Goal: Task Accomplishment & Management: Complete application form

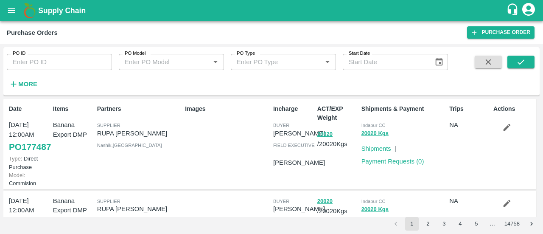
scroll to position [191, 0]
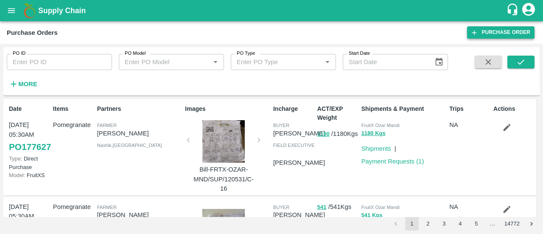
click at [485, 34] on link "Purchase Order" at bounding box center [500, 32] width 67 height 12
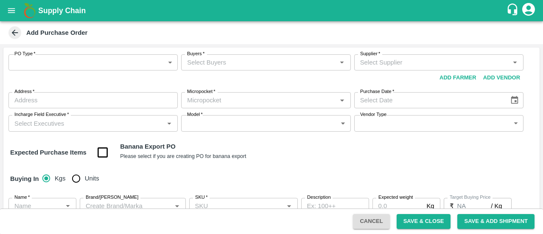
click at [21, 56] on label "PO Type   *" at bounding box center [24, 53] width 21 height 7
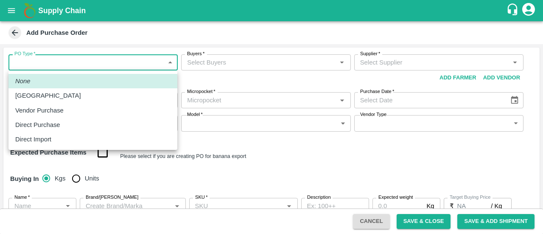
click at [25, 59] on body "Supply Chain Add Purchase Order PO Type   * ​ PO Type Buyers   * Buyers   * Sup…" at bounding box center [271, 117] width 543 height 234
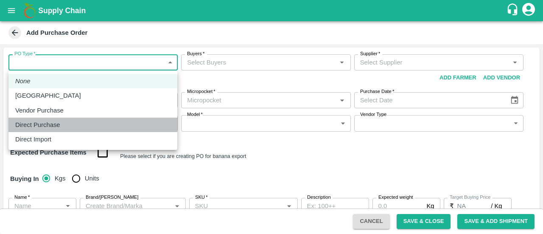
click at [43, 120] on p "Direct Purchase" at bounding box center [37, 124] width 45 height 9
type input "3"
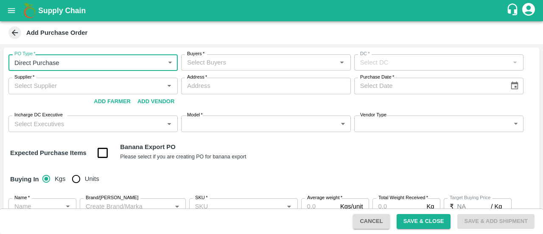
click at [215, 60] on input "Buyers   *" at bounding box center [259, 62] width 150 height 11
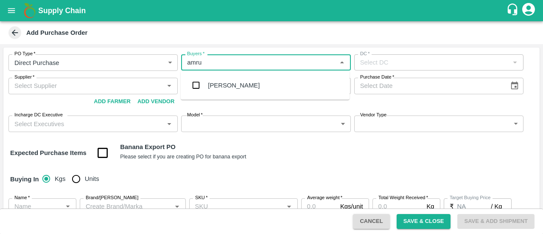
type input "amrut"
click at [198, 85] on input "checkbox" at bounding box center [196, 85] width 17 height 17
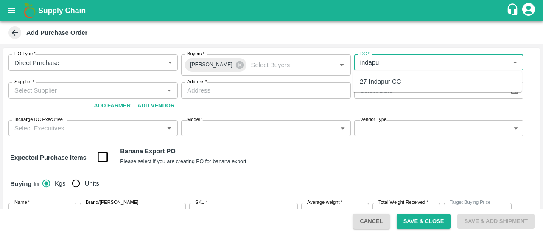
click at [377, 80] on div "27-Indapur CC" at bounding box center [380, 81] width 41 height 9
type input "27-Indapur CC"
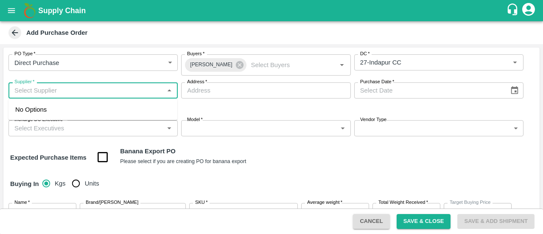
click at [62, 90] on input "Supplier   *" at bounding box center [86, 90] width 150 height 11
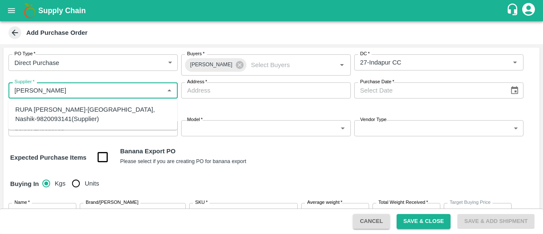
click at [66, 115] on div "RUPA GAURANG SANKHESARA-Nashik, Nashik-9820093141(Supplier)" at bounding box center [92, 114] width 155 height 19
type input "RUPA GAURANG SANKHESARA-Nashik, Nashik-9820093141(Supplier)"
type input "Nashik, Nashik, Nashik, Maharashtra"
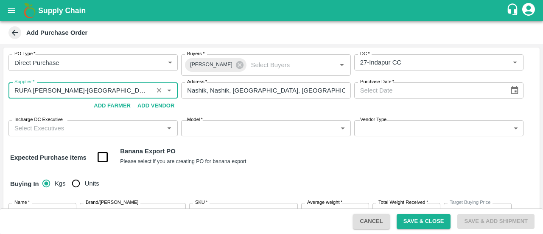
type input "RUPA GAURANG SANKHESARA-Nashik, Nashik-9820093141(Supplier)"
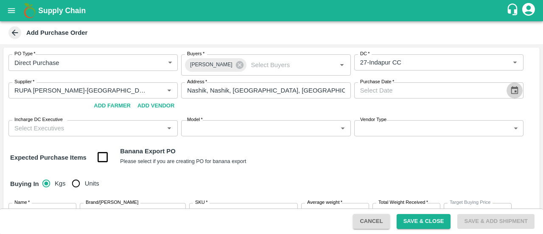
click at [515, 87] on icon "Choose date" at bounding box center [514, 90] width 7 height 8
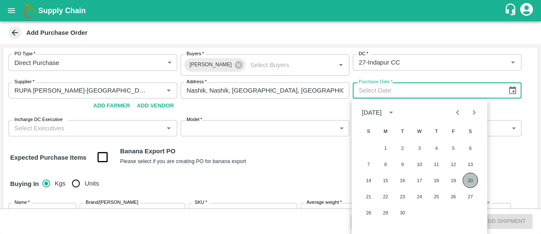
click at [468, 182] on button "20" at bounding box center [470, 180] width 15 height 15
type input "20/09/2025"
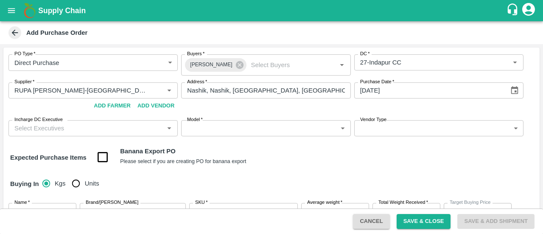
click at [99, 131] on input "Incharge DC Executive" at bounding box center [86, 128] width 150 height 11
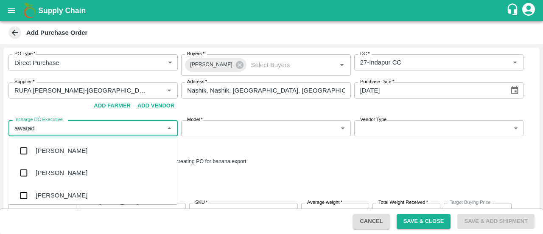
type input "awatade"
click at [56, 195] on div "Prashant Awatade" at bounding box center [62, 195] width 52 height 9
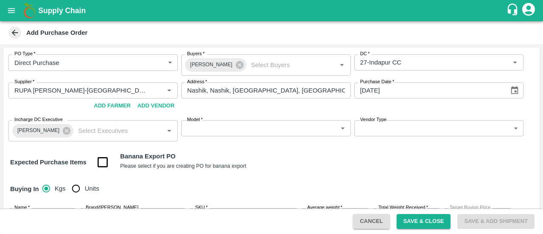
click at [288, 137] on div "Model   * ​ Model" at bounding box center [265, 130] width 169 height 21
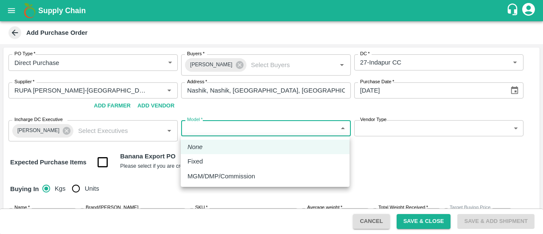
click at [290, 135] on body "Supply Chain Add Purchase Order PO Type   * Direct Purchase 3 PO Type Buyers   …" at bounding box center [271, 117] width 543 height 234
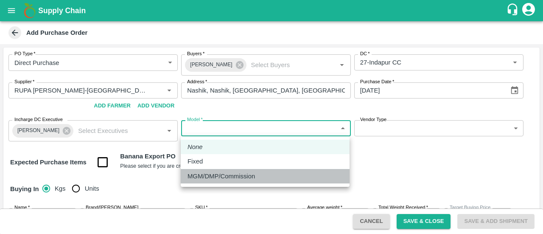
click at [236, 177] on p "MGM/DMP/Commission" at bounding box center [221, 175] width 67 height 9
type input "Commision"
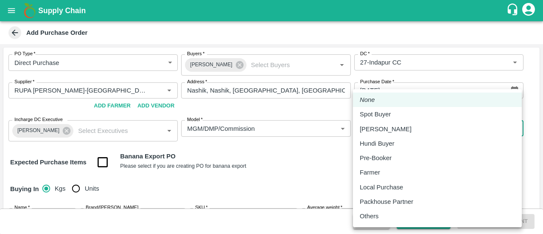
click at [420, 128] on body "Supply Chain Add Purchase Order PO Type   * Direct Purchase 3 PO Type Buyers   …" at bounding box center [271, 117] width 543 height 234
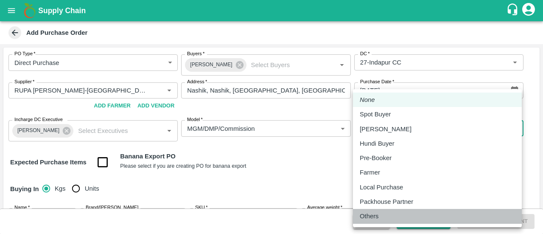
click at [367, 215] on p "Others" at bounding box center [369, 215] width 19 height 9
type input "OTHER"
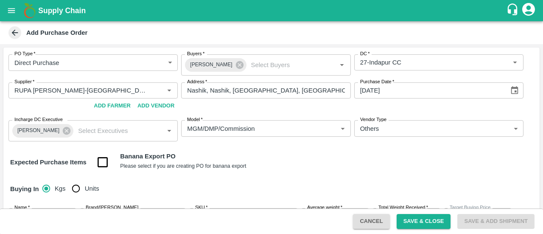
click at [339, 184] on div "Buying In Kgs Units" at bounding box center [271, 189] width 536 height 25
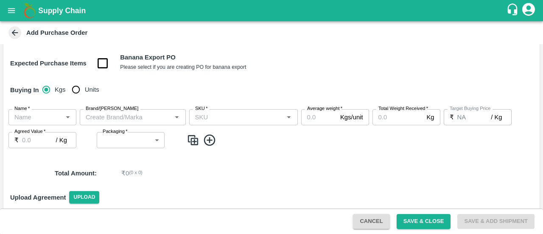
scroll to position [99, 0]
click at [84, 91] on input "Units" at bounding box center [75, 89] width 17 height 17
radio input "true"
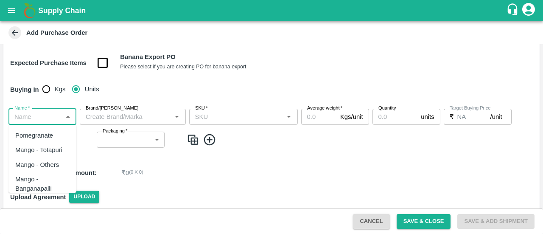
click at [28, 119] on input "Name   *" at bounding box center [35, 116] width 49 height 11
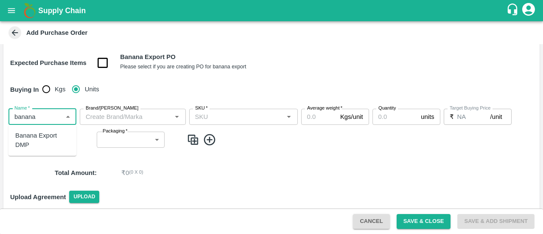
click at [39, 147] on div "Banana Export DMP" at bounding box center [42, 140] width 54 height 19
type input "Banana Export DMP"
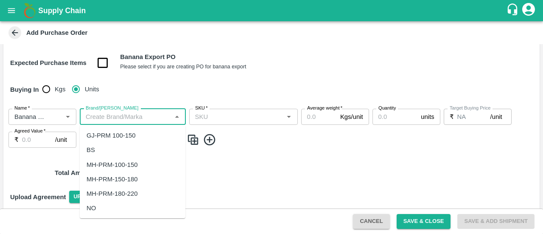
click at [112, 118] on input "Brand/Marka" at bounding box center [125, 116] width 87 height 11
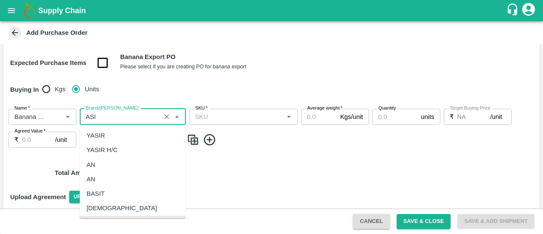
scroll to position [0, 0]
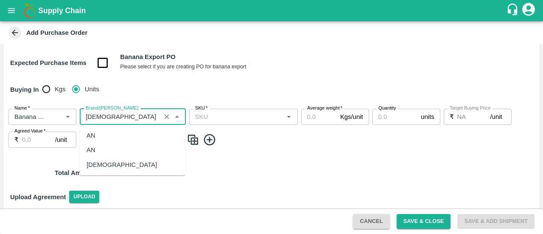
click at [110, 163] on div "ASIAN" at bounding box center [133, 164] width 106 height 14
type input "ASIAN"
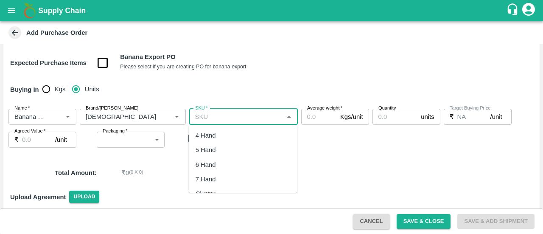
click at [221, 116] on input "SKU   *" at bounding box center [237, 116] width 90 height 11
click at [209, 135] on div "4 Hand" at bounding box center [206, 135] width 20 height 9
type input "4 Hand"
click at [310, 116] on input "Average weight   *" at bounding box center [319, 117] width 36 height 16
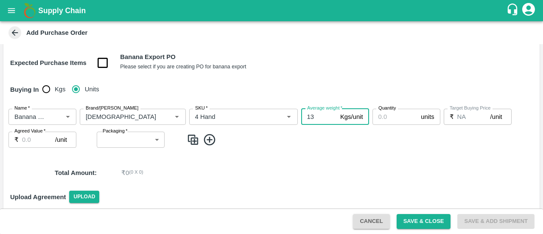
type input "13"
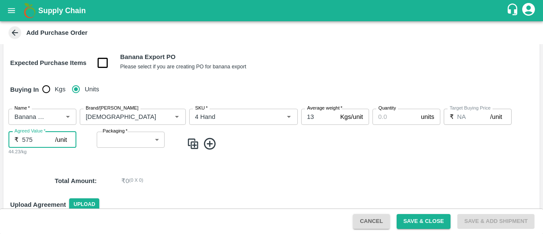
type input "575"
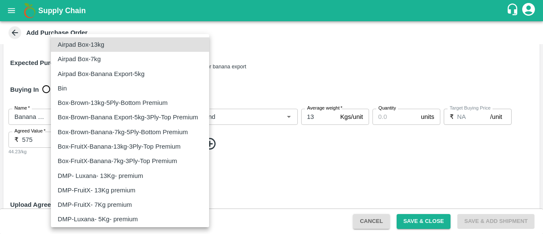
click at [121, 143] on body "Supply Chain Add Purchase Order PO Type   * Direct Purchase 3 PO Type Buyers   …" at bounding box center [271, 117] width 543 height 234
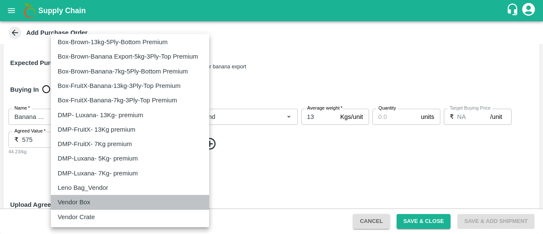
click at [87, 205] on p "Vendor Box" at bounding box center [74, 201] width 33 height 9
type input "276"
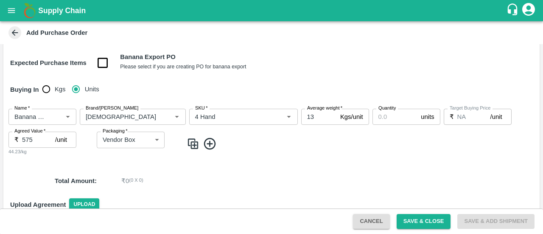
click at [206, 145] on icon at bounding box center [210, 144] width 14 height 14
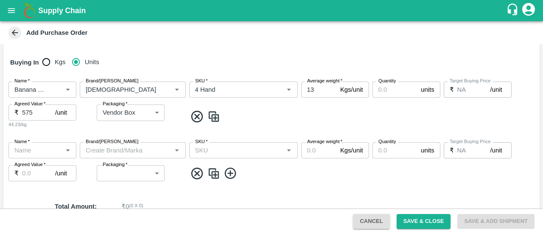
scroll to position [127, 0]
click at [31, 156] on div "Name   *" at bounding box center [42, 150] width 68 height 16
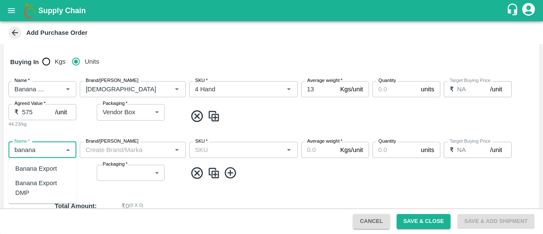
click at [27, 194] on div "Banana Export DMP" at bounding box center [42, 187] width 54 height 19
type input "Banana Export DMP"
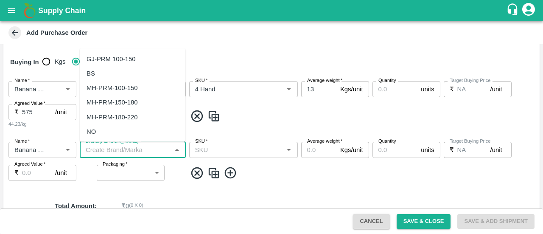
click at [96, 155] on input "Brand/Marka" at bounding box center [125, 149] width 87 height 11
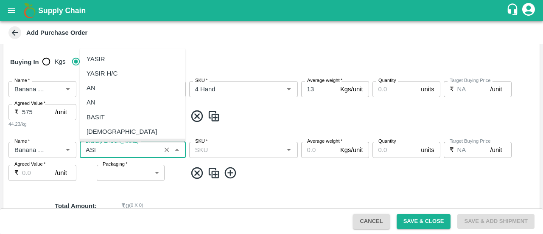
scroll to position [0, 0]
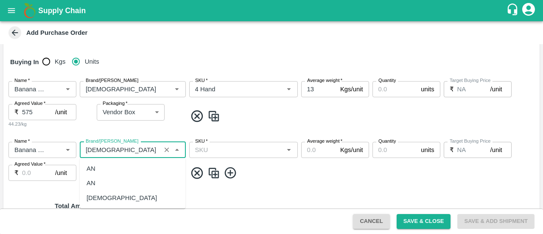
click at [103, 194] on div "ASIAN" at bounding box center [122, 197] width 70 height 9
click at [244, 156] on div "SKU   *" at bounding box center [243, 150] width 109 height 16
type input "ASIAN"
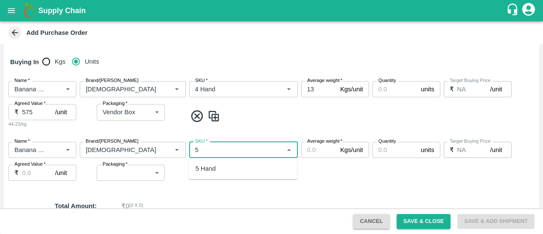
click at [227, 171] on div "5 Hand" at bounding box center [243, 168] width 109 height 14
type input "5 Hand"
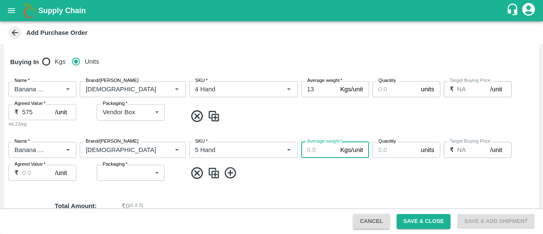
click at [311, 151] on input "Average weight   *" at bounding box center [319, 150] width 36 height 16
type input "13"
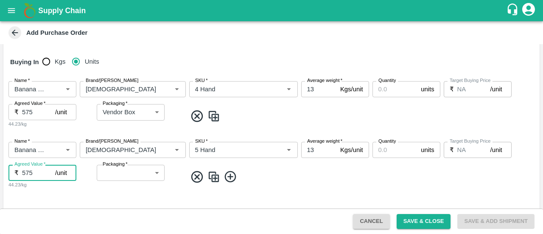
type input "575"
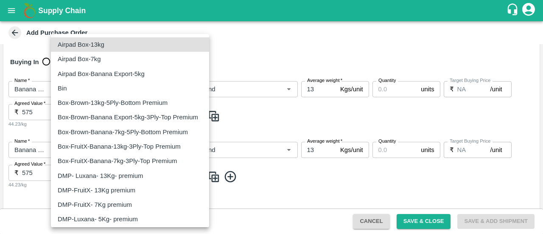
click at [123, 170] on body "Supply Chain Add Purchase Order PO Type   * Direct Purchase 3 PO Type Buyers   …" at bounding box center [271, 117] width 543 height 234
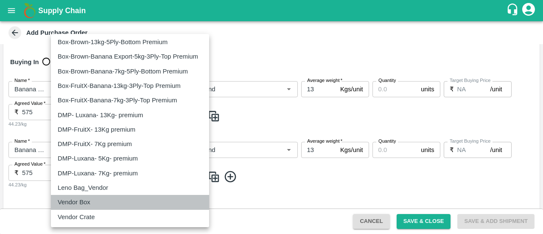
click at [68, 201] on p "Vendor Box" at bounding box center [74, 201] width 33 height 9
type input "276"
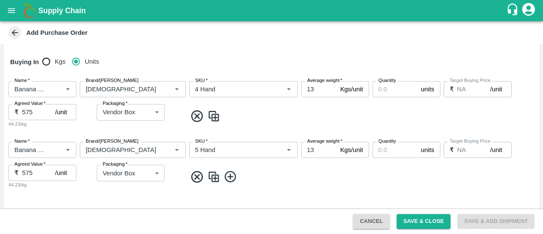
click at [228, 176] on icon at bounding box center [229, 176] width 11 height 11
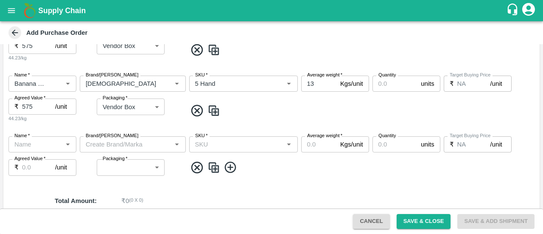
scroll to position [202, 0]
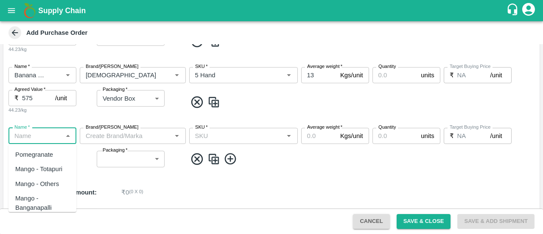
click at [36, 138] on input "Name   *" at bounding box center [35, 135] width 49 height 11
click at [28, 185] on div "Banana Export DMP" at bounding box center [42, 174] width 68 height 24
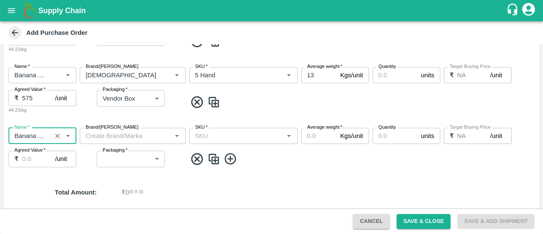
type input "Banana Export DMP"
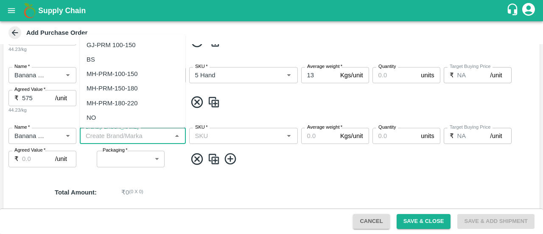
click at [118, 138] on input "Brand/Marka" at bounding box center [125, 135] width 87 height 11
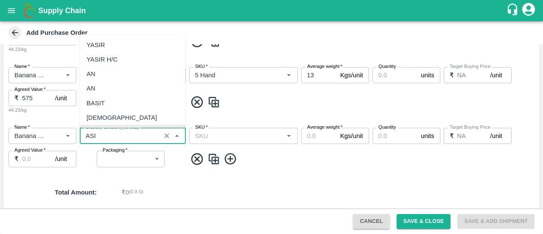
scroll to position [0, 0]
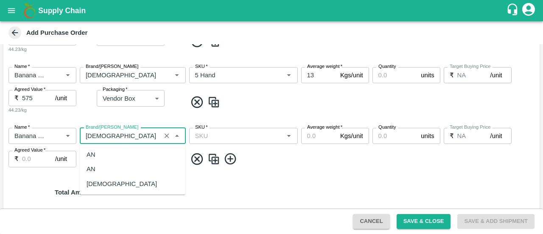
click at [109, 178] on div "ASIAN" at bounding box center [133, 184] width 106 height 14
type input "ASIAN"
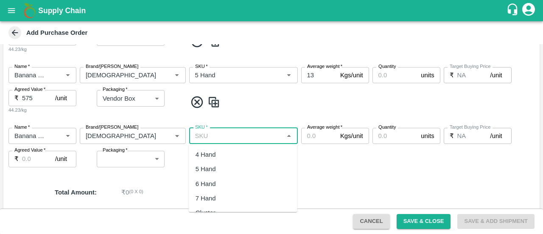
click at [210, 137] on input "SKU   *" at bounding box center [237, 135] width 90 height 11
click at [214, 152] on div "6 Hand" at bounding box center [206, 154] width 20 height 9
type input "6 Hand"
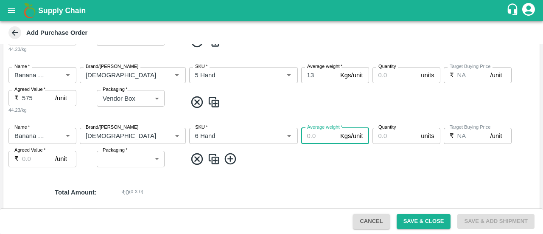
click at [314, 135] on input "Average weight   *" at bounding box center [319, 136] width 36 height 16
type input "13"
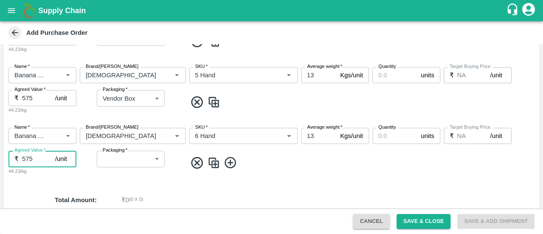
type input "575"
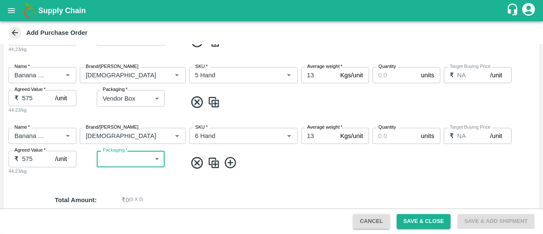
click at [113, 160] on body "Supply Chain Add Purchase Order PO Type   * Direct Purchase 3 PO Type Buyers   …" at bounding box center [271, 117] width 543 height 234
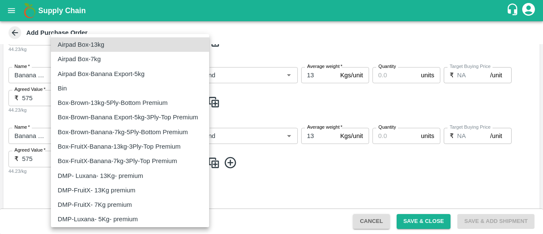
scroll to position [61, 0]
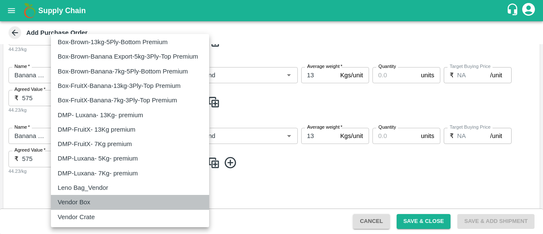
click at [87, 197] on p "Vendor Box" at bounding box center [74, 201] width 33 height 9
type input "276"
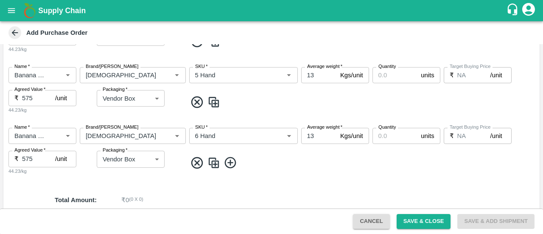
click at [233, 161] on icon at bounding box center [231, 163] width 14 height 14
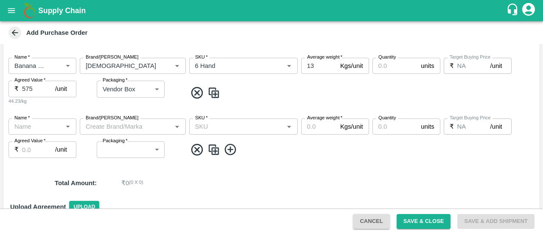
scroll to position [272, 0]
click at [17, 132] on div "Name   *" at bounding box center [42, 126] width 68 height 16
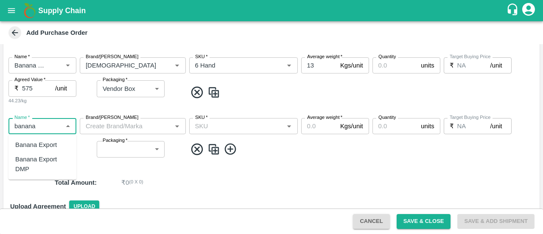
click at [34, 159] on div "Banana Export DMP" at bounding box center [42, 163] width 54 height 19
type input "Banana Export DMP"
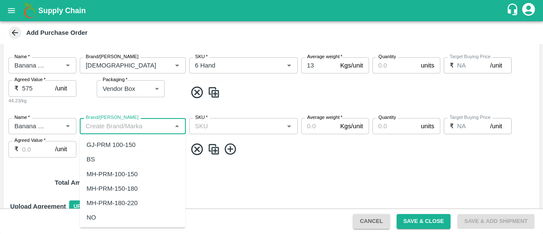
click at [110, 129] on input "Brand/Marka" at bounding box center [125, 126] width 87 height 11
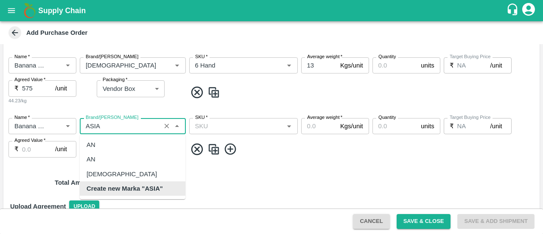
scroll to position [0, 0]
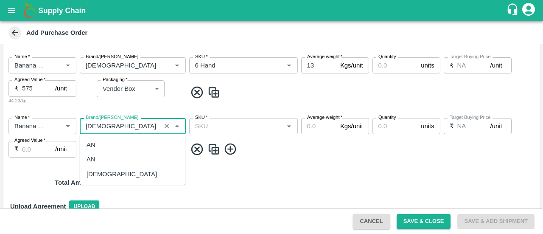
click at [104, 174] on div "ASIAN" at bounding box center [122, 173] width 70 height 9
type input "ASIAN"
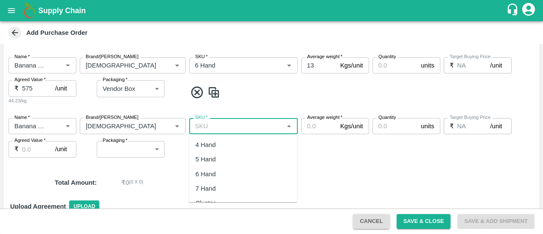
click at [234, 125] on input "SKU   *" at bounding box center [237, 126] width 90 height 11
click at [204, 146] on div "8 Hand" at bounding box center [206, 144] width 20 height 9
type input "8 Hand"
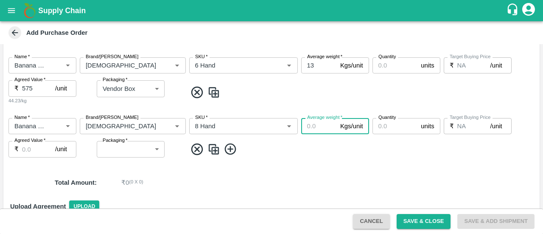
click at [315, 132] on input "Average weight   *" at bounding box center [319, 126] width 36 height 16
type input "13"
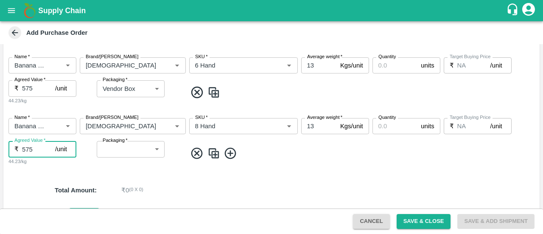
type input "575"
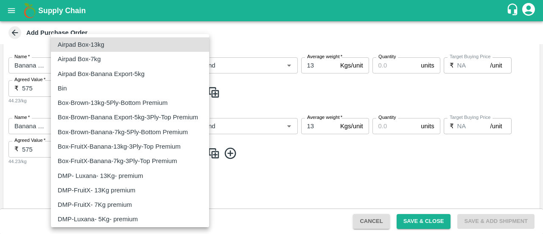
click at [138, 146] on body "Supply Chain Add Purchase Order PO Type   * Direct Purchase 3 PO Type Buyers   …" at bounding box center [271, 117] width 543 height 234
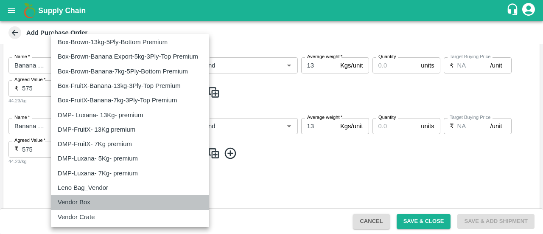
click at [76, 203] on p "Vendor Box" at bounding box center [74, 201] width 33 height 9
type input "276"
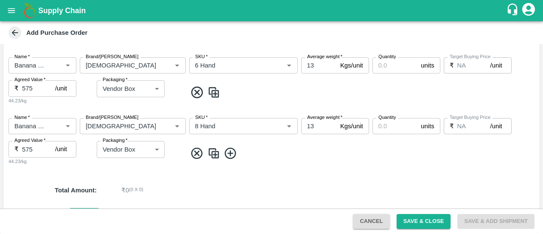
click at [271, 174] on div "PO Type   * Direct Purchase 3 PO Type Buyers   * Amrut Jadhav Buyers   * DC   *…" at bounding box center [271, 16] width 536 height 481
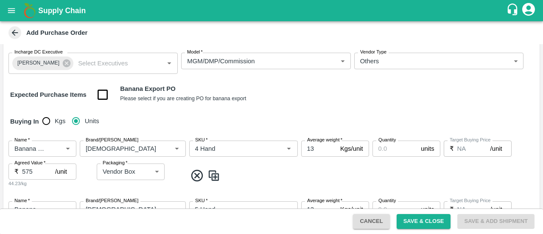
scroll to position [57, 0]
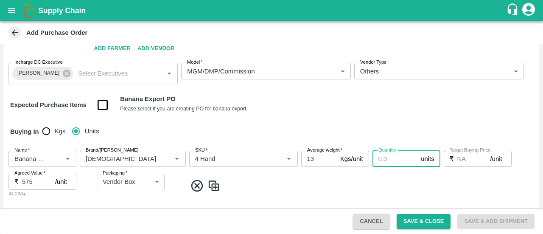
click at [388, 161] on input "Quantity" at bounding box center [395, 159] width 45 height 16
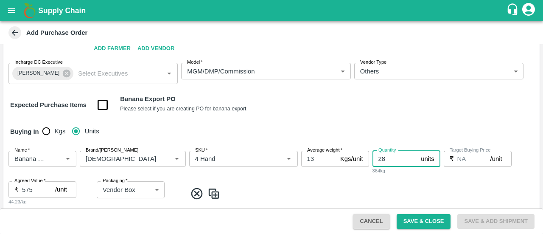
type input "28"
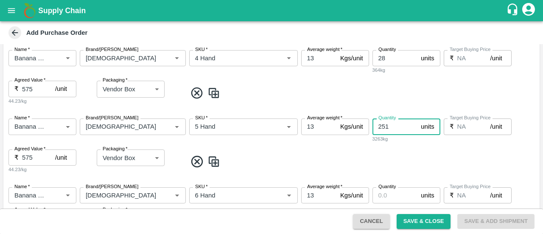
type input "251"
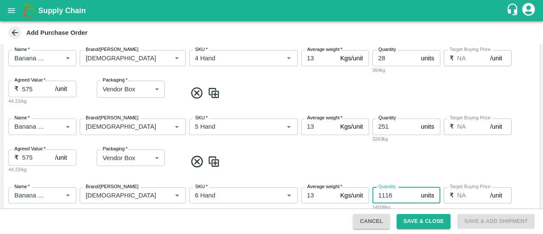
type input "1116"
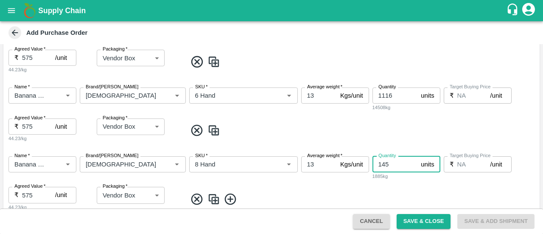
type input "145"
click at [331, 193] on span at bounding box center [362, 199] width 350 height 14
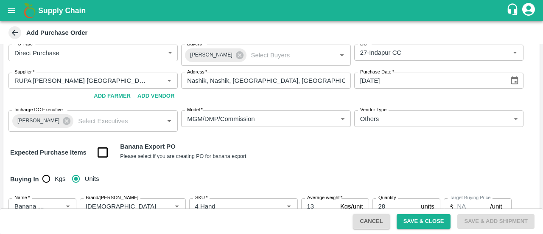
scroll to position [0, 0]
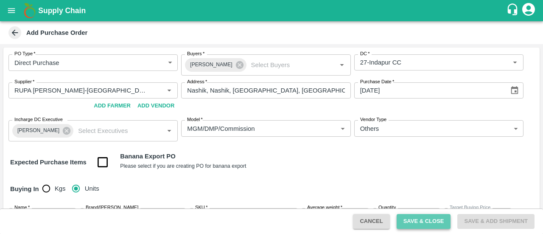
click at [421, 225] on button "Save & Close" at bounding box center [424, 221] width 54 height 15
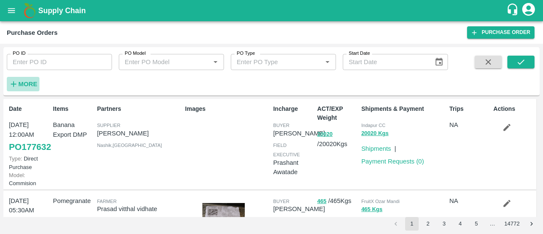
click at [15, 86] on icon "button" at bounding box center [13, 83] width 9 height 9
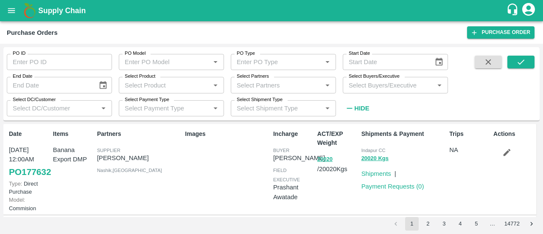
click at [255, 81] on input "Select Partners" at bounding box center [276, 84] width 86 height 11
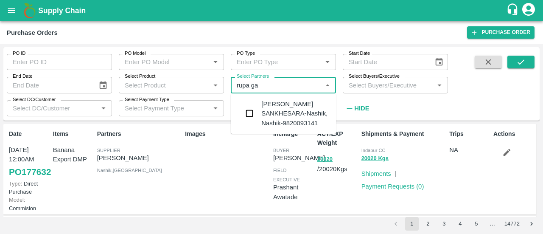
type input "rupa gau"
click at [251, 112] on input "checkbox" at bounding box center [249, 113] width 17 height 17
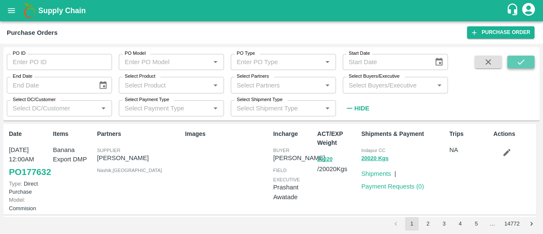
click at [530, 62] on button "submit" at bounding box center [521, 62] width 27 height 13
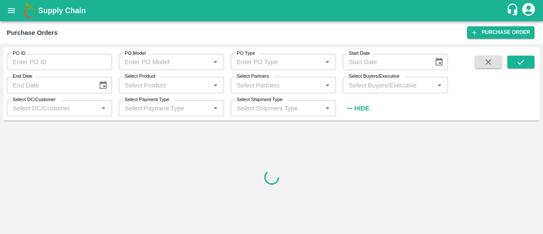
click at [272, 81] on input "Select Partners" at bounding box center [276, 84] width 86 height 11
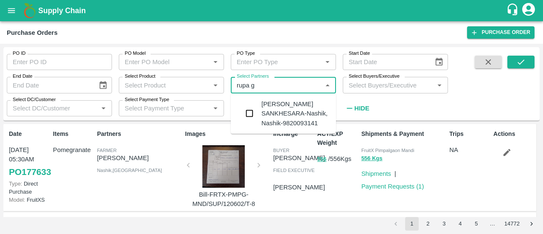
type input "rupa ga"
click at [255, 114] on input "checkbox" at bounding box center [249, 113] width 17 height 17
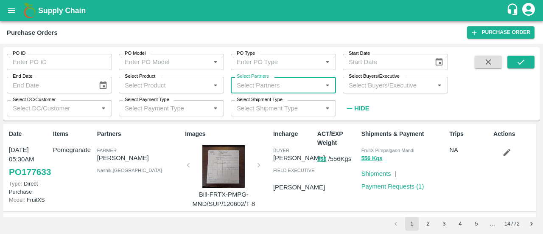
click at [398, 81] on input "Select Buyers/Executive" at bounding box center [388, 84] width 86 height 11
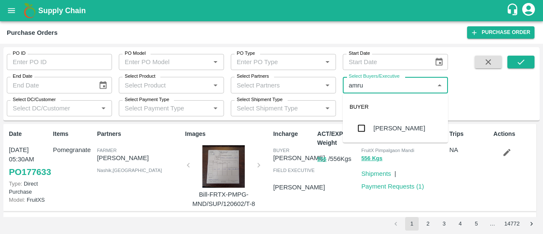
type input "amrut"
click at [358, 130] on input "checkbox" at bounding box center [361, 128] width 17 height 17
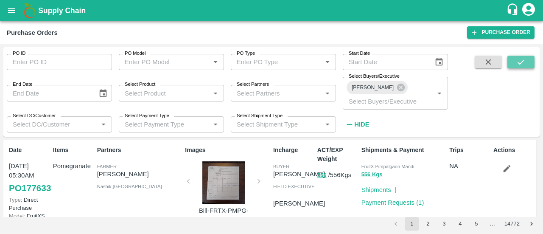
click at [518, 63] on icon "submit" at bounding box center [520, 61] width 9 height 9
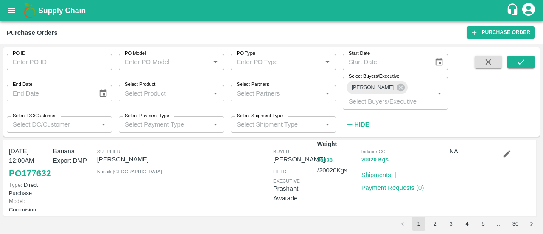
scroll to position [15, 0]
click at [354, 120] on icon "button" at bounding box center [349, 124] width 9 height 9
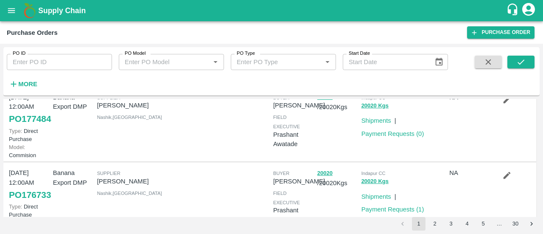
scroll to position [256, 0]
click at [321, 102] on button "20020" at bounding box center [324, 97] width 15 height 10
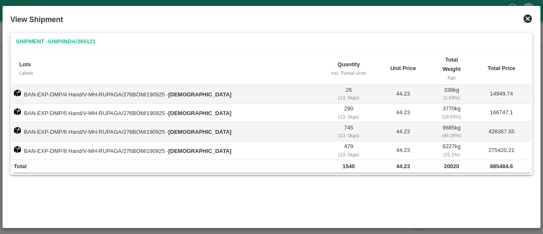
click at [528, 17] on icon at bounding box center [528, 18] width 8 height 8
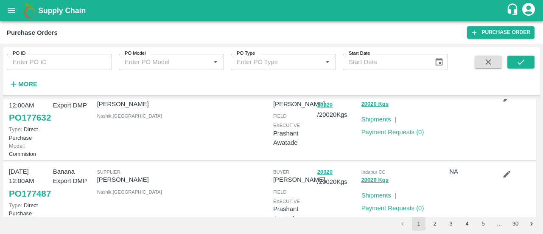
scroll to position [0, 0]
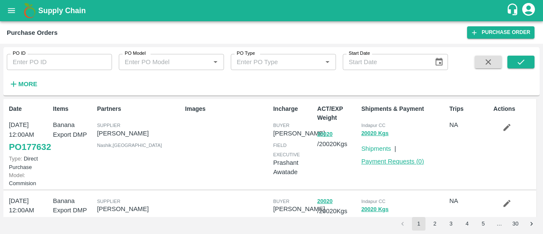
click at [398, 159] on link "Payment Requests ( 0 )" at bounding box center [393, 161] width 63 height 7
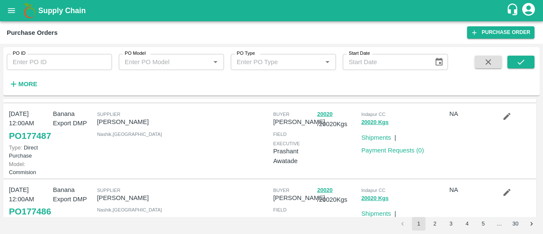
scroll to position [87, 0]
click at [389, 153] on link "Payment Requests ( 0 )" at bounding box center [393, 149] width 63 height 7
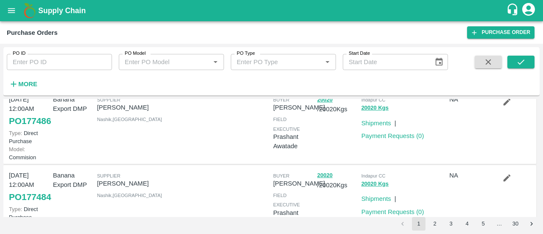
scroll to position [178, 0]
click at [382, 138] on link "Payment Requests ( 0 )" at bounding box center [393, 135] width 63 height 7
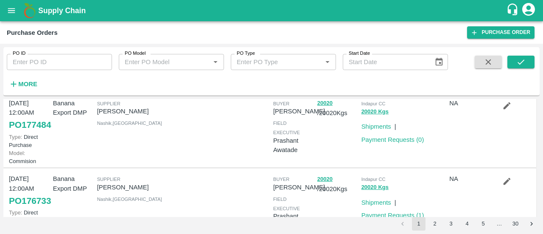
scroll to position [264, 0]
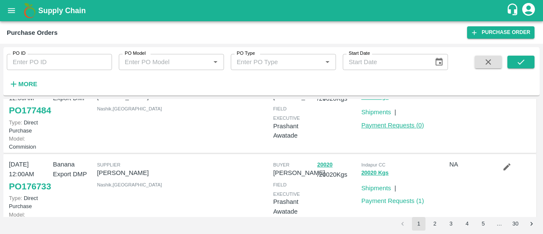
click at [399, 129] on link "Payment Requests ( 0 )" at bounding box center [393, 125] width 63 height 7
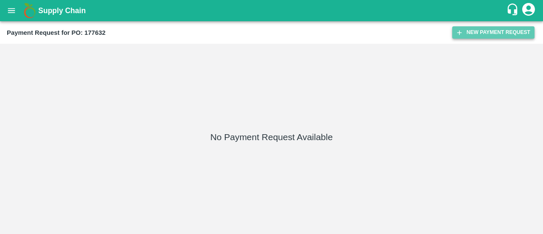
click at [492, 34] on button "New Payment Request" at bounding box center [493, 32] width 82 height 12
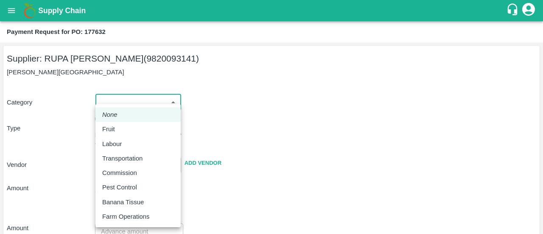
click at [136, 104] on body "Supply Chain Payment Request for PO: 177632 Supplier: RUPA [PERSON_NAME] (98200…" at bounding box center [271, 117] width 543 height 234
click at [122, 127] on div "Fruit" at bounding box center [138, 128] width 72 height 9
type input "1"
type input "[PERSON_NAME] [PERSON_NAME] - 9820093141(Supplier)"
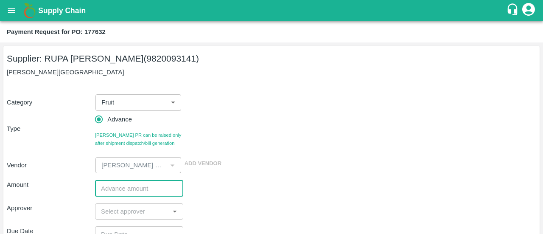
click at [115, 191] on input "number" at bounding box center [139, 188] width 88 height 16
paste input "619850"
type input "619850"
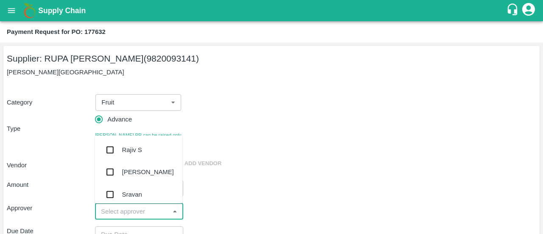
click at [111, 208] on input "input" at bounding box center [132, 211] width 69 height 11
type input "ayu"
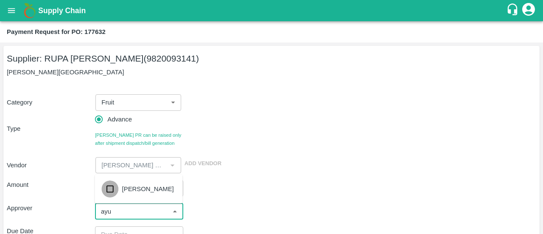
click at [107, 190] on input "checkbox" at bounding box center [109, 188] width 17 height 17
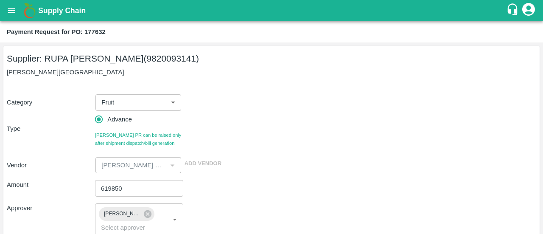
click at [250, 187] on div "Amount 619850 ​" at bounding box center [272, 188] width 530 height 16
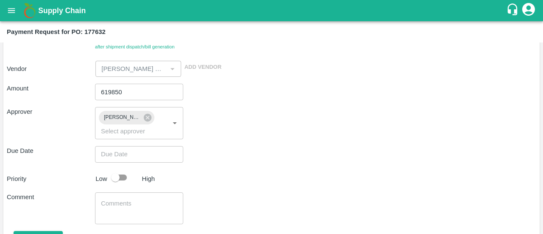
scroll to position [100, 0]
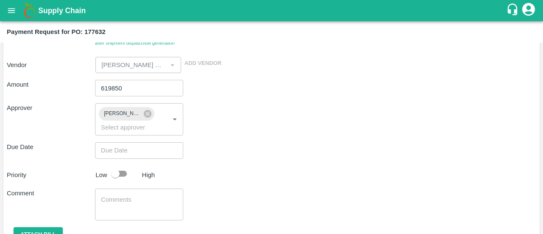
type input "DD/MM/YYYY hh:mm aa"
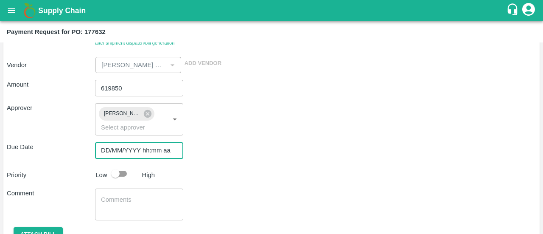
click at [104, 144] on input "DD/MM/YYYY hh:mm aa" at bounding box center [136, 150] width 82 height 16
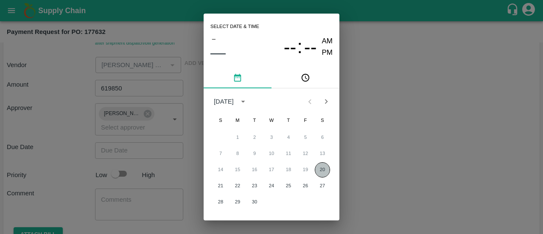
click at [317, 166] on button "20" at bounding box center [322, 169] width 15 height 15
type input "[DATE] 12:00 AM"
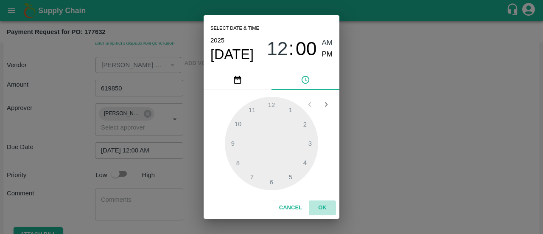
click at [326, 210] on button "OK" at bounding box center [322, 207] width 27 height 15
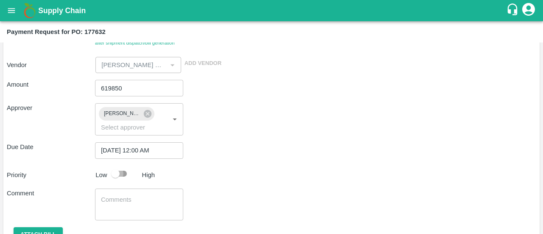
click at [126, 170] on input "checkbox" at bounding box center [115, 173] width 48 height 16
checkbox input "true"
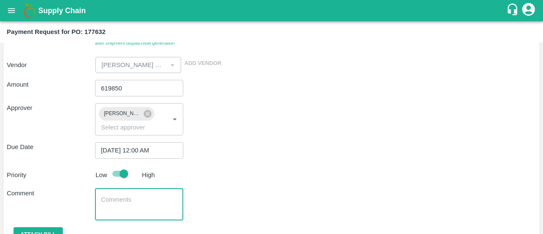
click at [124, 199] on textarea at bounding box center [139, 204] width 76 height 18
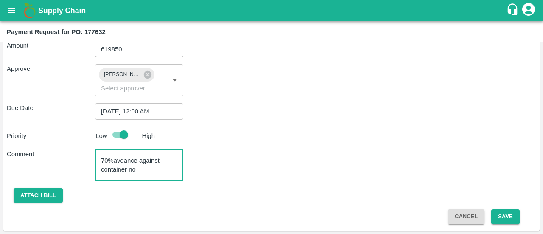
paste textarea "SZLU9175574"
type textarea "70%avdance against container no SZLU9175574"
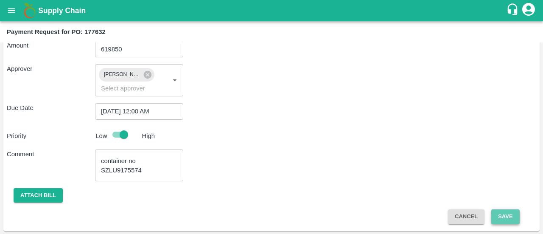
click at [517, 218] on button "Save" at bounding box center [505, 216] width 28 height 15
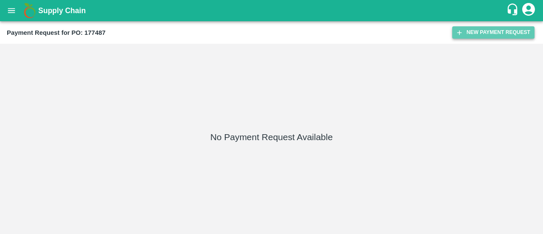
click at [465, 38] on button "New Payment Request" at bounding box center [493, 32] width 82 height 12
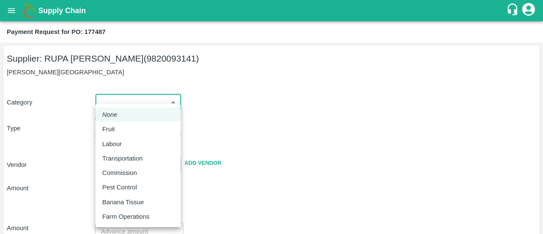
click at [141, 96] on body "Supply Chain Payment Request for PO: 177487 Supplier: RUPA GAURANG SANKHESARA (…" at bounding box center [271, 117] width 543 height 234
click at [129, 126] on div "Fruit" at bounding box center [138, 128] width 72 height 9
type input "1"
type input "[PERSON_NAME] [PERSON_NAME] - 9820093141(Supplier)"
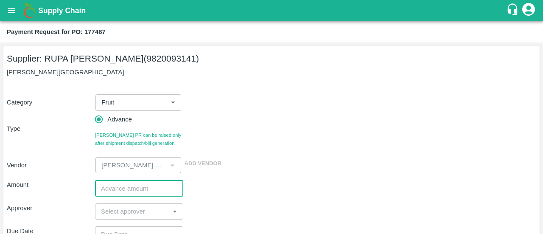
click at [120, 189] on input "number" at bounding box center [139, 188] width 88 height 16
click at [116, 194] on input "number" at bounding box center [139, 188] width 88 height 16
paste input "619850"
type input "619850"
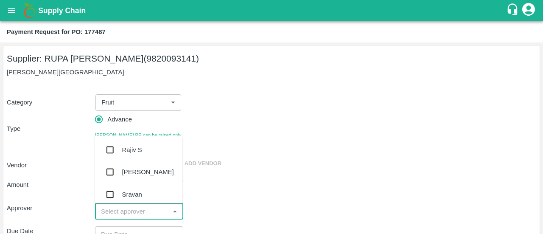
click at [115, 207] on input "input" at bounding box center [132, 211] width 69 height 11
type input "ayu"
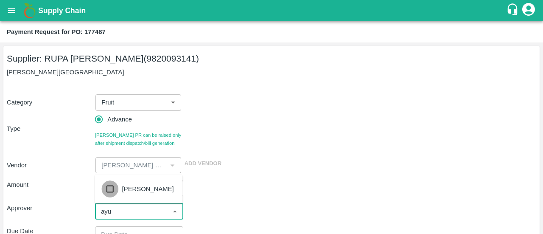
click at [109, 188] on input "checkbox" at bounding box center [109, 188] width 17 height 17
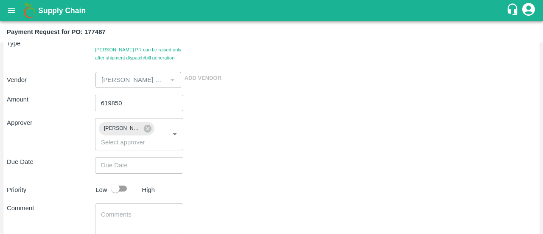
scroll to position [130, 0]
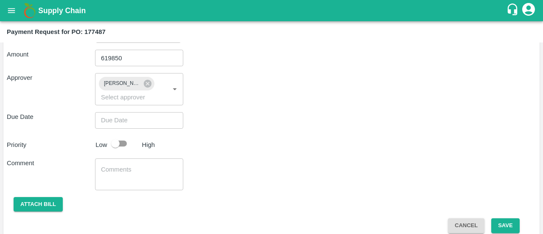
type input "DD/MM/YYYY hh:mm aa"
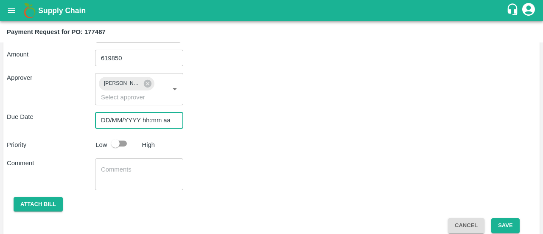
click at [157, 115] on input "DD/MM/YYYY hh:mm aa" at bounding box center [136, 120] width 82 height 16
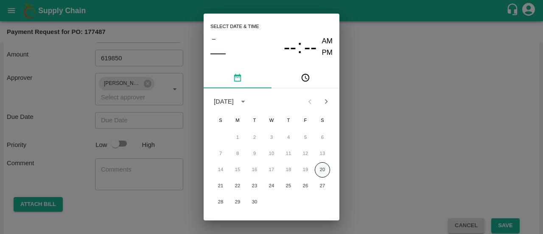
click at [321, 169] on button "20" at bounding box center [322, 169] width 15 height 15
type input "[DATE] 12:00 AM"
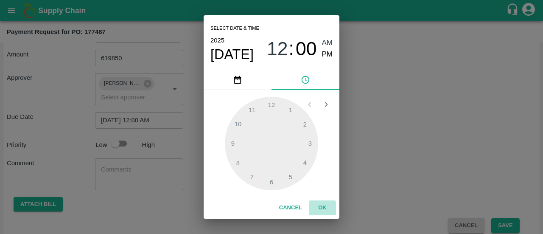
click at [318, 207] on button "OK" at bounding box center [322, 207] width 27 height 15
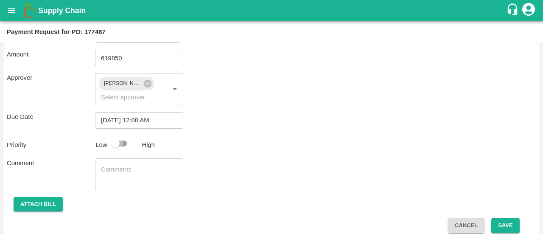
click at [118, 143] on input "checkbox" at bounding box center [115, 143] width 48 height 16
checkbox input "true"
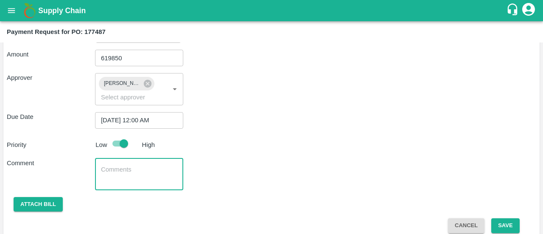
click at [105, 172] on textarea at bounding box center [139, 174] width 76 height 18
paste textarea "BMOU9822999"
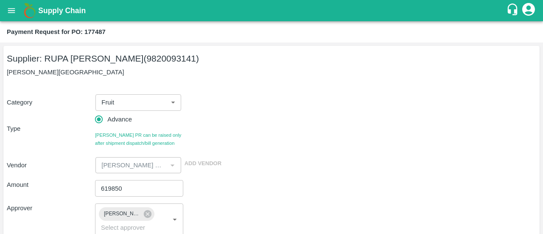
scroll to position [139, 0]
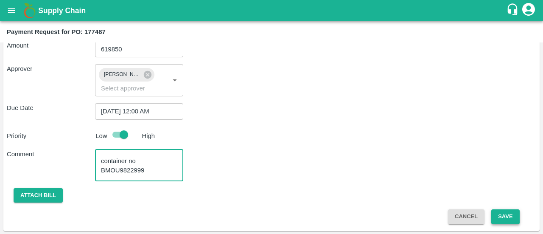
type textarea "70% advance against container no BMOU9822999"
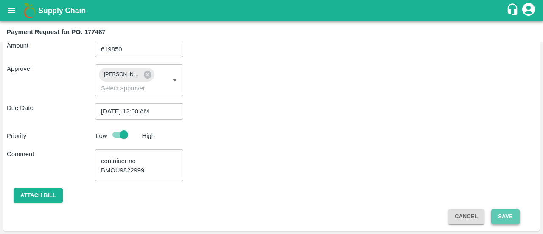
click at [510, 221] on button "Save" at bounding box center [505, 216] width 28 height 15
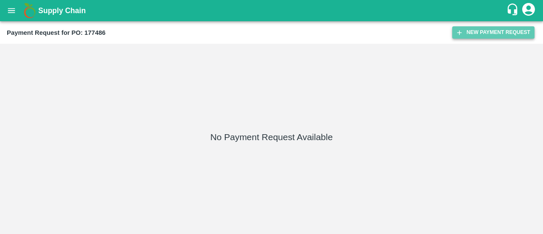
click at [468, 31] on button "New Payment Request" at bounding box center [493, 32] width 82 height 12
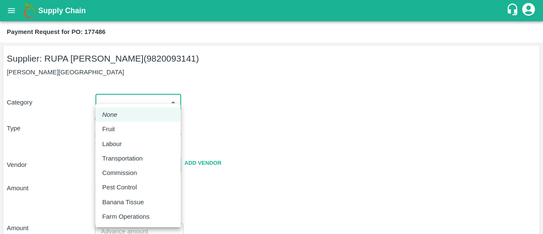
click at [113, 103] on body "Supply Chain Payment Request for PO: 177486 Supplier: RUPA [PERSON_NAME] (98200…" at bounding box center [271, 117] width 543 height 234
click at [107, 134] on li "Fruit" at bounding box center [137, 129] width 85 height 14
type input "1"
type input "[PERSON_NAME] [PERSON_NAME] - 9820093141(Supplier)"
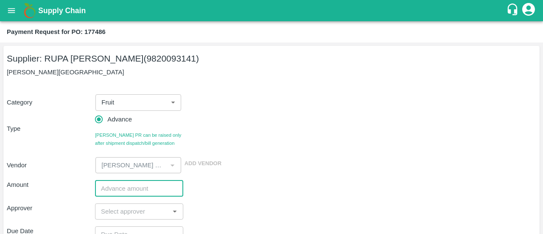
click at [113, 191] on input "number" at bounding box center [139, 188] width 88 height 16
paste input "619850"
type input "619850"
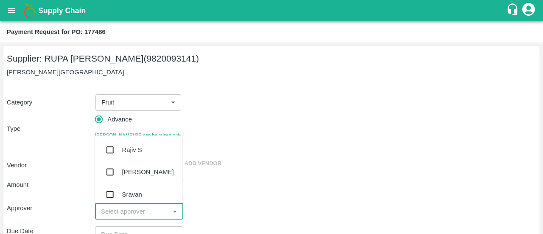
click at [116, 208] on input "input" at bounding box center [132, 211] width 69 height 11
type input "ayu"
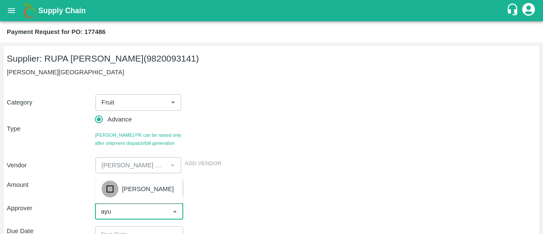
click at [110, 196] on input "checkbox" at bounding box center [109, 188] width 17 height 17
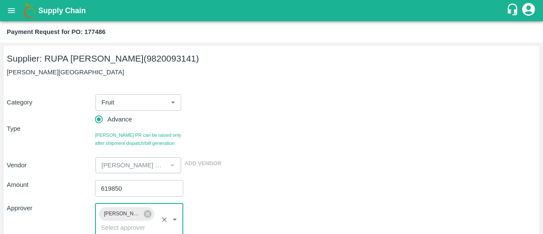
scroll to position [139, 0]
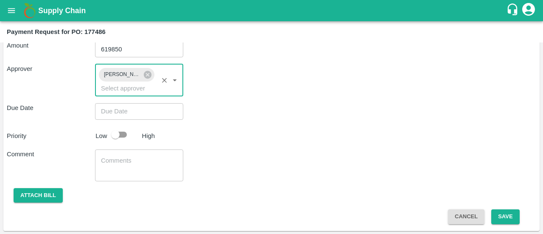
type input "DD/MM/YYYY hh:mm aa"
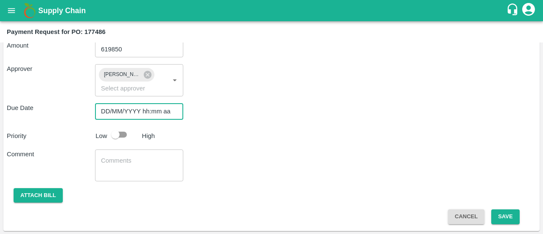
click at [130, 110] on input "DD/MM/YYYY hh:mm aa" at bounding box center [136, 111] width 82 height 16
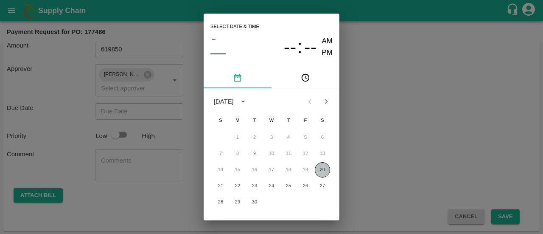
click at [315, 171] on button "20" at bounding box center [322, 169] width 15 height 15
type input "[DATE] 12:00 AM"
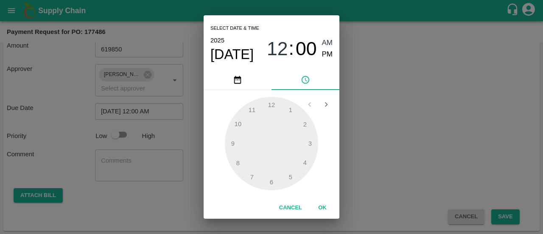
click at [318, 212] on button "OK" at bounding box center [322, 207] width 27 height 15
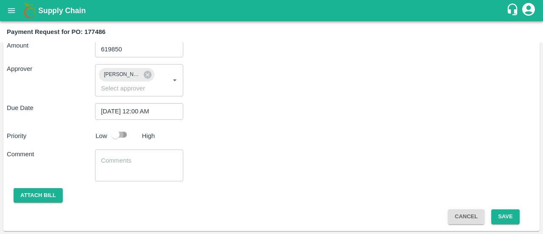
click at [119, 134] on input "checkbox" at bounding box center [115, 134] width 48 height 16
checkbox input "true"
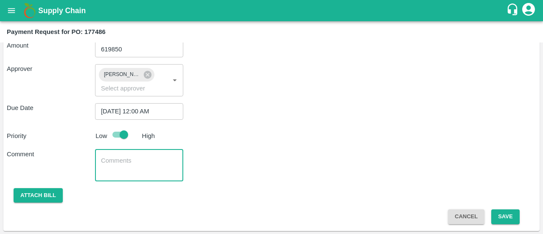
click at [117, 158] on textarea at bounding box center [139, 165] width 76 height 18
paste textarea "BMOU9821328"
type textarea "70% advance against container no BMOU9821328"
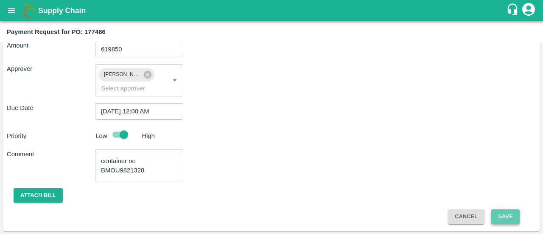
click at [503, 210] on button "Save" at bounding box center [505, 216] width 28 height 15
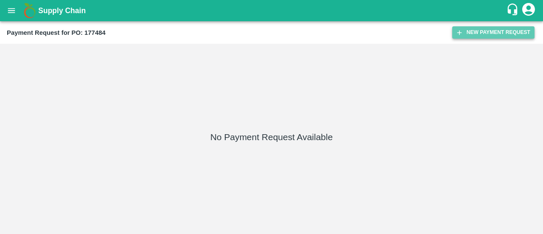
click at [485, 34] on button "New Payment Request" at bounding box center [493, 32] width 82 height 12
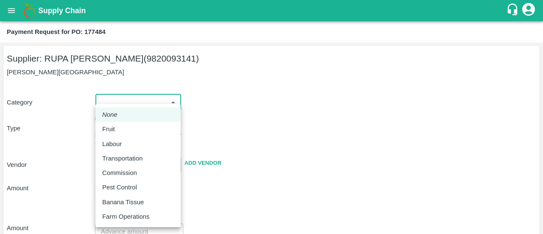
click at [127, 109] on body "Supply Chain Payment Request for PO: 177484 Supplier: RUPA [PERSON_NAME] (98200…" at bounding box center [271, 117] width 543 height 234
click at [128, 122] on li "Fruit" at bounding box center [137, 129] width 85 height 14
type input "1"
type input "[PERSON_NAME] [PERSON_NAME] - 9820093141(Supplier)"
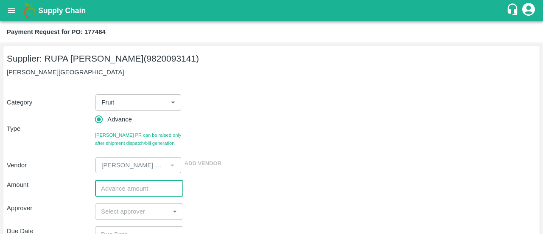
click at [125, 189] on input "number" at bounding box center [139, 188] width 88 height 16
paste input "619850"
type input "619850"
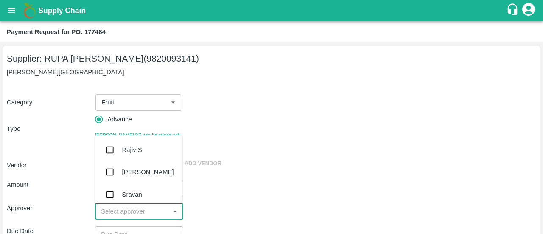
click at [121, 215] on input "input" at bounding box center [132, 211] width 69 height 11
type input "ayu"
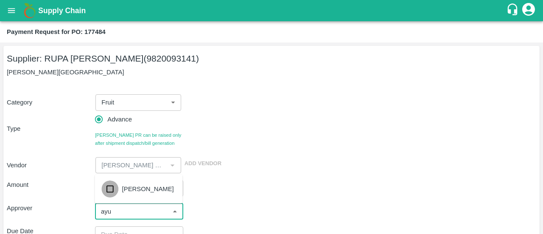
click at [107, 195] on input "checkbox" at bounding box center [109, 188] width 17 height 17
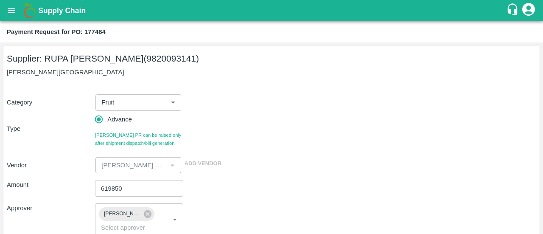
click at [248, 188] on div "Amount 619850 ​" at bounding box center [272, 188] width 530 height 16
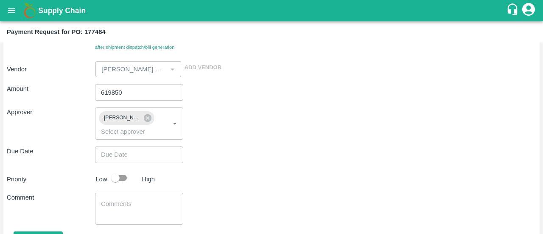
scroll to position [100, 0]
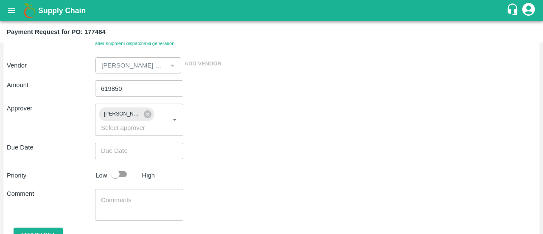
type input "DD/MM/YYYY hh:mm aa"
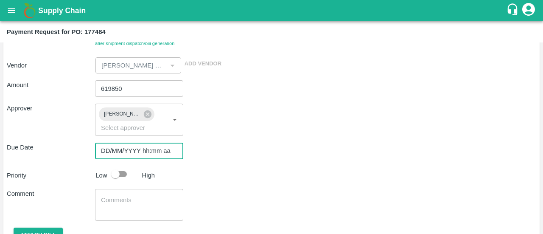
click at [149, 147] on input "DD/MM/YYYY hh:mm aa" at bounding box center [136, 151] width 82 height 16
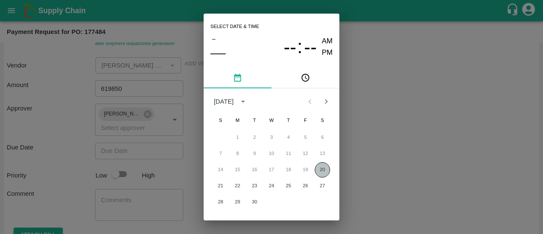
click at [327, 166] on button "20" at bounding box center [322, 169] width 15 height 15
type input "[DATE] 12:00 AM"
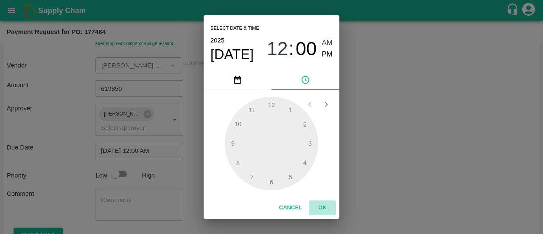
click at [320, 207] on button "OK" at bounding box center [322, 207] width 27 height 15
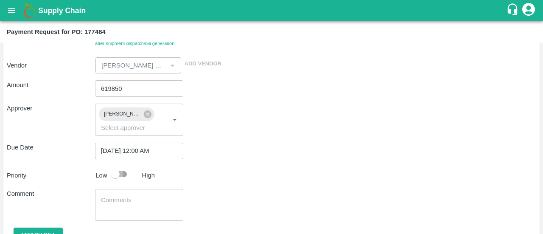
click at [123, 177] on input "checkbox" at bounding box center [115, 174] width 48 height 16
checkbox input "true"
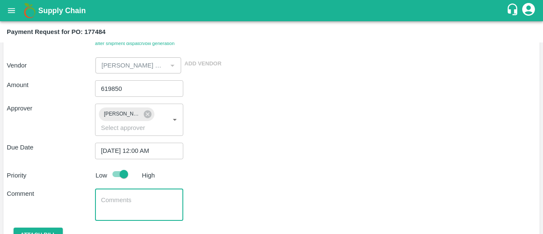
click at [107, 202] on textarea at bounding box center [139, 205] width 76 height 18
paste textarea "BMOU9815979"
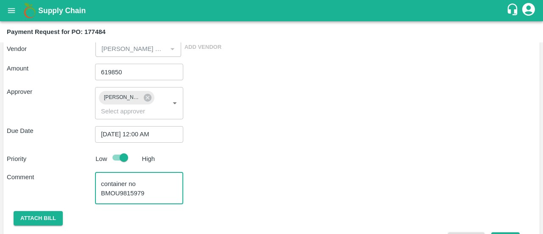
scroll to position [139, 0]
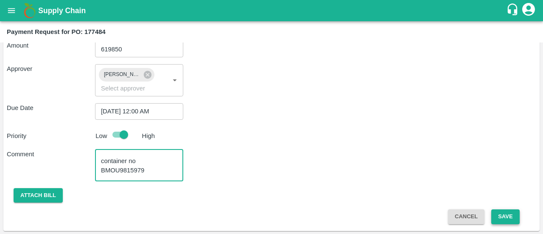
type textarea "70% advance against container no BMOU9815979"
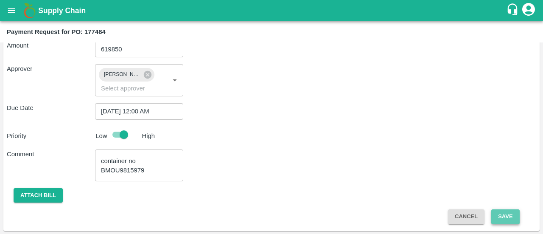
click at [514, 213] on button "Save" at bounding box center [505, 216] width 28 height 15
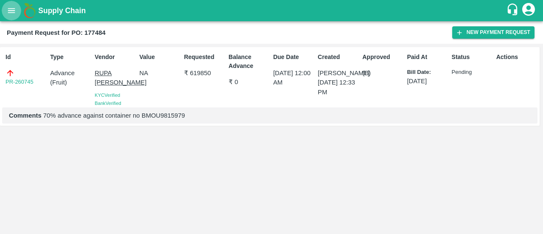
click at [8, 4] on button "open drawer" at bounding box center [12, 11] width 20 height 20
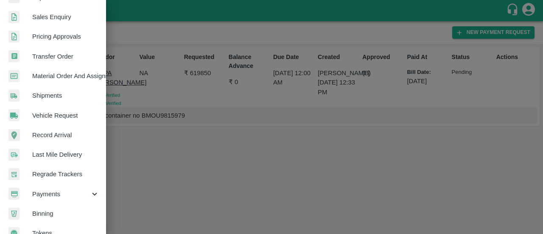
scroll to position [250, 0]
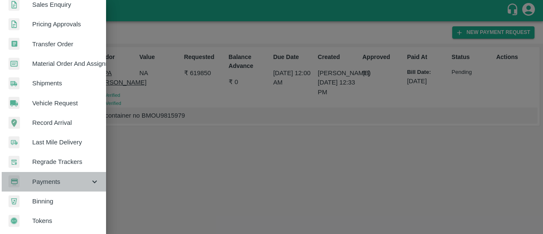
click at [55, 181] on span "Payments" at bounding box center [61, 181] width 58 height 9
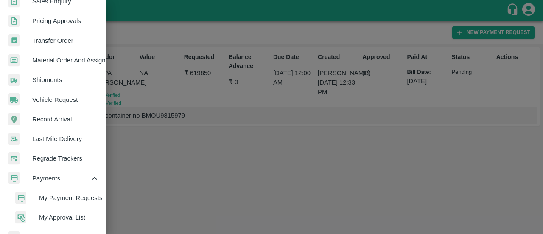
click at [75, 194] on span "My Payment Requests" at bounding box center [69, 197] width 60 height 9
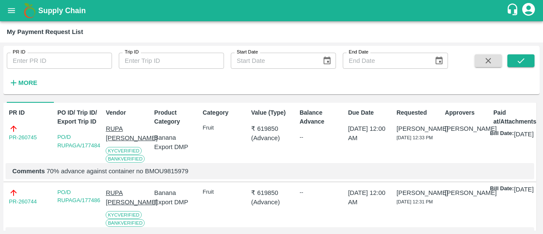
scroll to position [41, 0]
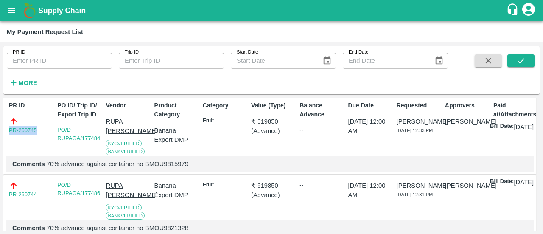
drag, startPoint x: 39, startPoint y: 131, endPoint x: 0, endPoint y: 139, distance: 39.4
click at [0, 139] on div "PR ID PR ID Trip ID Trip ID Start Date Start Date End Date End Date More DOWNLO…" at bounding box center [271, 137] width 543 height 191
copy link "PR-260745"
drag, startPoint x: 45, startPoint y: 203, endPoint x: 0, endPoint y: 202, distance: 44.6
click at [0, 202] on div "PR ID PR ID Trip ID Trip ID Start Date Start Date End Date End Date More DOWNLO…" at bounding box center [271, 137] width 543 height 191
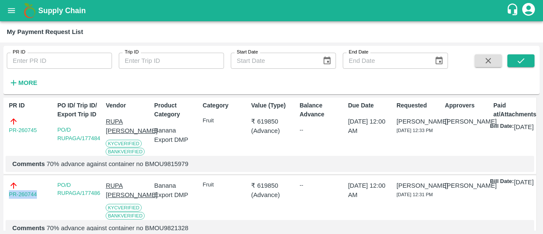
copy link "PR-260744"
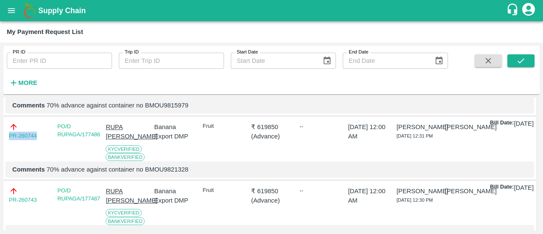
scroll to position [115, 0]
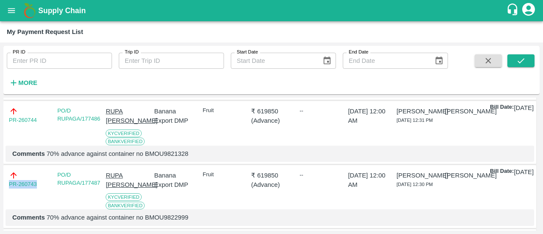
drag, startPoint x: 41, startPoint y: 204, endPoint x: 0, endPoint y: 198, distance: 41.2
click at [0, 198] on div "PR ID PR ID Trip ID Trip ID Start Date Start Date End Date End Date More DOWNLO…" at bounding box center [271, 137] width 543 height 191
copy link "PR-260743"
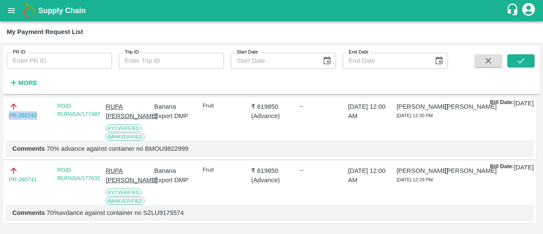
scroll to position [207, 0]
drag, startPoint x: 44, startPoint y: 185, endPoint x: 0, endPoint y: 192, distance: 44.8
click at [0, 192] on div "PR ID PR ID Trip ID Trip ID Start Date Start Date End Date End Date More DOWNLO…" at bounding box center [271, 137] width 543 height 191
copy link "PR-260741"
